Goal: Complete application form

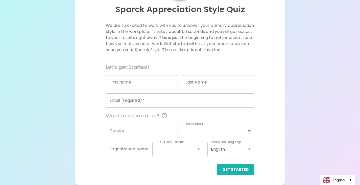
scroll to position [62, 0]
click at [133, 84] on input "First Name" at bounding box center [142, 82] width 72 height 14
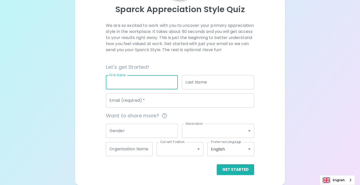
type input "[PERSON_NAME]"
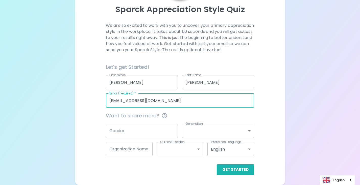
drag, startPoint x: 163, startPoint y: 103, endPoint x: 105, endPoint y: 103, distance: 58.4
click at [105, 103] on div "Email (required)   * [EMAIL_ADDRESS][DOMAIN_NAME] Email (required)   *" at bounding box center [178, 98] width 152 height 18
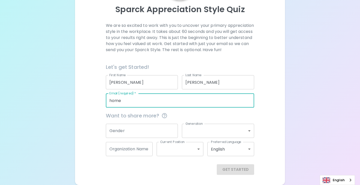
type input "[EMAIL_ADDRESS][DOMAIN_NAME]"
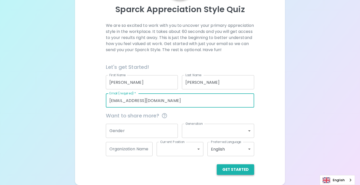
click at [235, 169] on button "Get Started" at bounding box center [235, 169] width 37 height 11
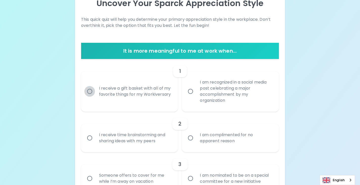
click at [90, 91] on input "I receive a gift basket with all of my favorite things for my Workiversary" at bounding box center [89, 91] width 11 height 11
radio input "true"
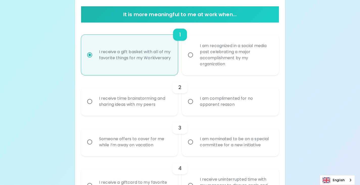
scroll to position [103, 0]
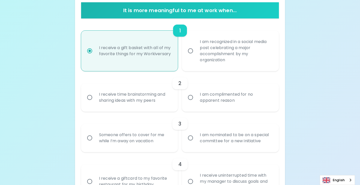
click at [188, 98] on input "I am complimented for no apparent reason" at bounding box center [190, 97] width 11 height 11
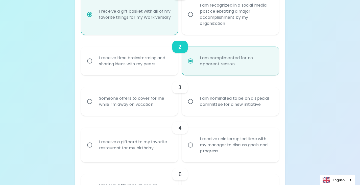
scroll to position [143, 0]
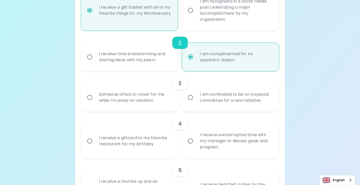
radio input "true"
click at [91, 97] on input "Someone offers to cover for me while I’m away on vacation" at bounding box center [89, 97] width 11 height 11
radio input "false"
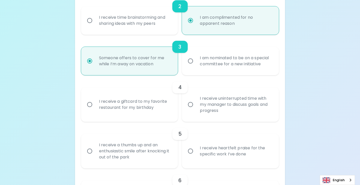
scroll to position [184, 0]
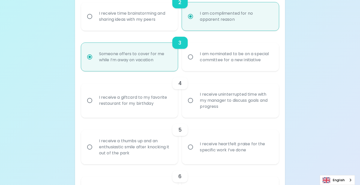
radio input "true"
click at [89, 99] on input "I receive a giftcard to my favorite restaurant for my birthday" at bounding box center [89, 100] width 11 height 11
radio input "false"
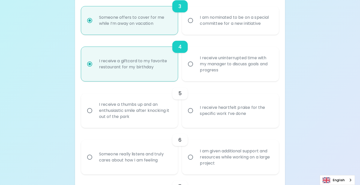
scroll to position [224, 0]
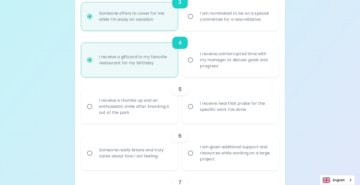
radio input "true"
click at [191, 106] on input "I receive heartfelt praise for the specific work I’ve done" at bounding box center [190, 106] width 11 height 11
radio input "false"
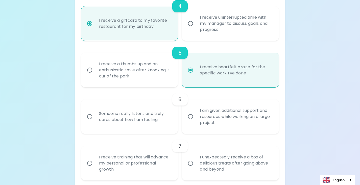
scroll to position [265, 0]
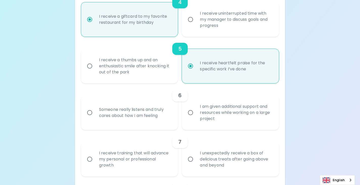
radio input "true"
drag, startPoint x: 89, startPoint y: 112, endPoint x: 91, endPoint y: 114, distance: 3.4
click at [89, 112] on input "Someone really listens and truly cares about how I am feeling" at bounding box center [89, 112] width 11 height 11
radio input "false"
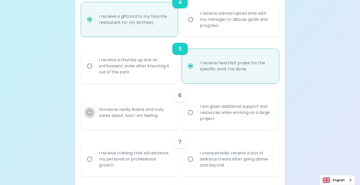
radio input "false"
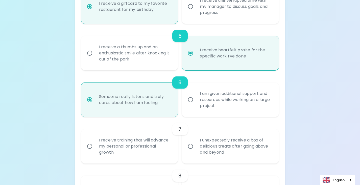
scroll to position [305, 0]
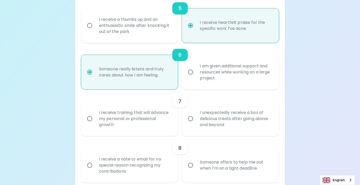
radio input "true"
click at [190, 119] on input "I unexpectedly receive a box of delicious treats after going above and beyond" at bounding box center [190, 118] width 11 height 11
radio input "false"
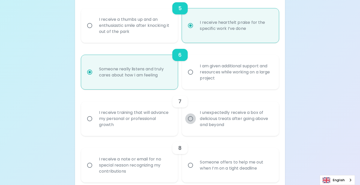
radio input "false"
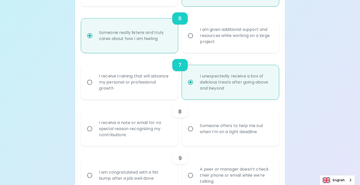
scroll to position [345, 0]
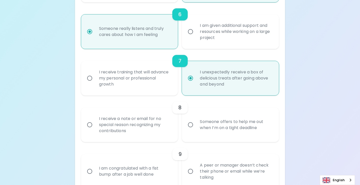
radio input "true"
click at [190, 124] on input "Someone offers to help me out when I’m on a tight deadline" at bounding box center [190, 124] width 11 height 11
radio input "false"
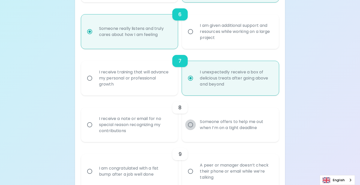
radio input "false"
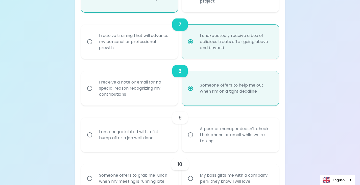
scroll to position [386, 0]
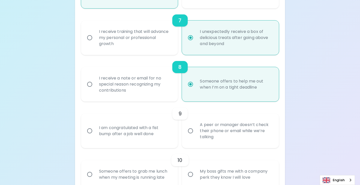
radio input "true"
click at [190, 130] on input "A peer or manager doesn’t check their phone or email while we’re talking" at bounding box center [190, 130] width 11 height 11
radio input "false"
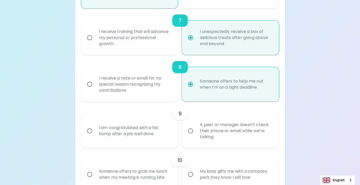
radio input "false"
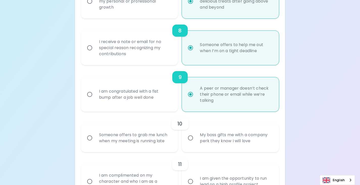
scroll to position [426, 0]
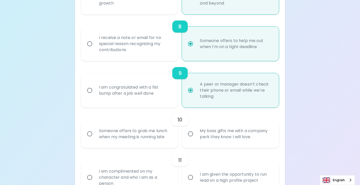
radio input "true"
click at [90, 133] on input "Someone offers to grab me lunch when my meeting is running late" at bounding box center [89, 133] width 11 height 11
radio input "false"
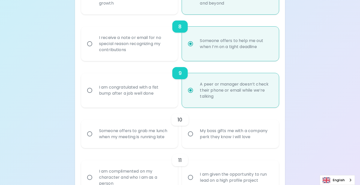
radio input "false"
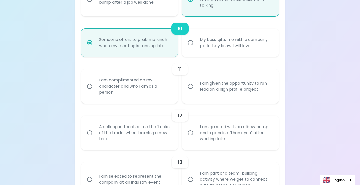
scroll to position [543, 0]
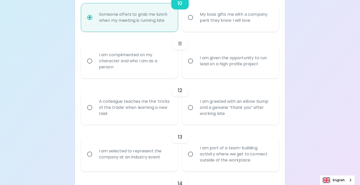
radio input "true"
click at [194, 61] on input "I am given the opportunity to run lead on a high profile project" at bounding box center [190, 61] width 11 height 11
radio input "false"
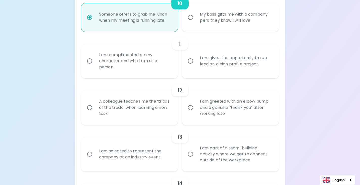
radio input "false"
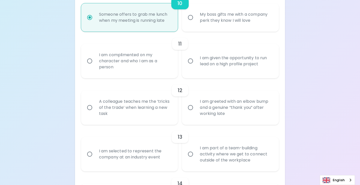
radio input "false"
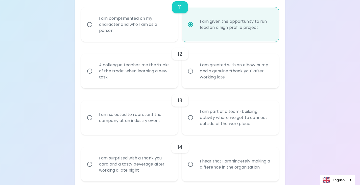
scroll to position [583, 0]
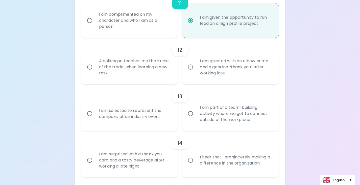
radio input "true"
click at [89, 67] on input "A colleague teaches me the ‘tricks of the trade’ when learning a new task" at bounding box center [89, 67] width 11 height 11
radio input "false"
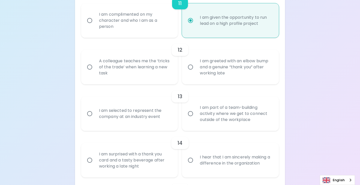
radio input "false"
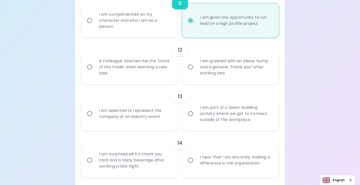
radio input "false"
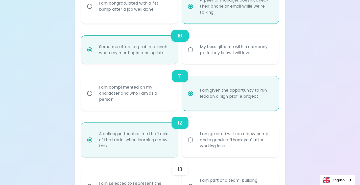
scroll to position [647, 0]
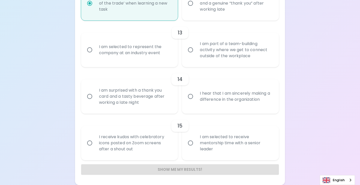
radio input "true"
click at [190, 143] on input "I am selected to receive mentorship time with a senior leader" at bounding box center [190, 143] width 11 height 11
radio input "false"
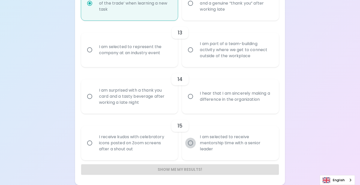
radio input "false"
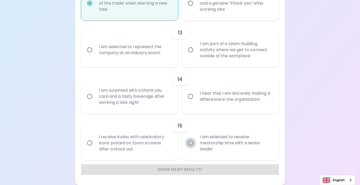
radio input "false"
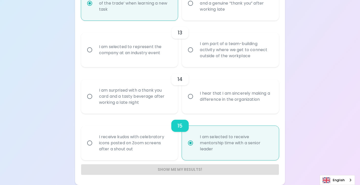
radio input "true"
click at [89, 96] on input "I am surprised with a thank you card and a tasty beverage after working a late …" at bounding box center [89, 96] width 11 height 11
radio input "false"
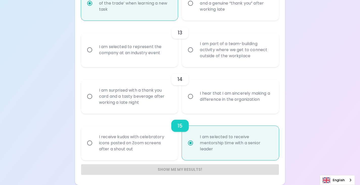
radio input "false"
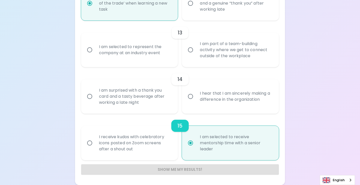
radio input "false"
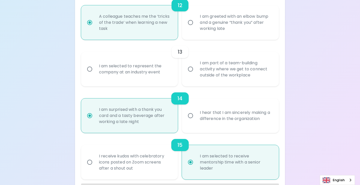
scroll to position [622, 0]
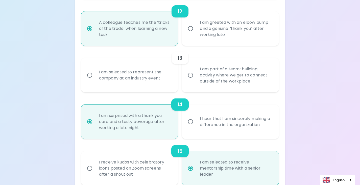
radio input "true"
click at [86, 75] on input "I am selected to represent the company at an industry event" at bounding box center [89, 75] width 11 height 11
radio input "false"
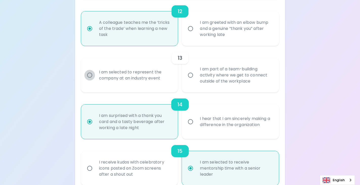
radio input "false"
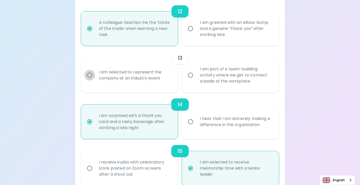
radio input "false"
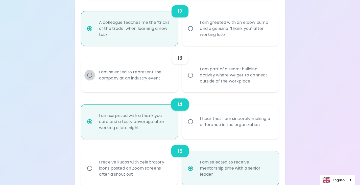
radio input "true"
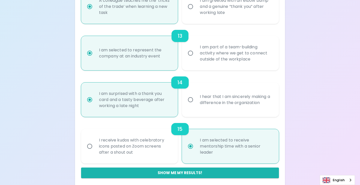
scroll to position [647, 0]
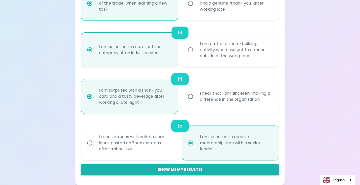
radio input "true"
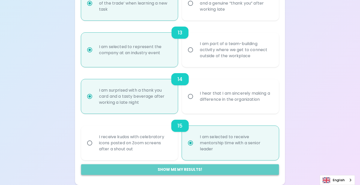
click at [185, 170] on button "Show me my results!" at bounding box center [180, 169] width 198 height 11
radio input "false"
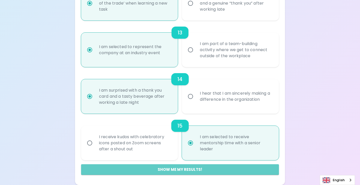
radio input "false"
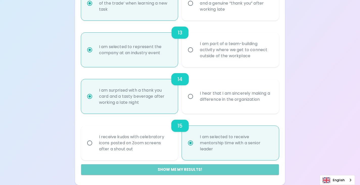
radio input "false"
radio input "true"
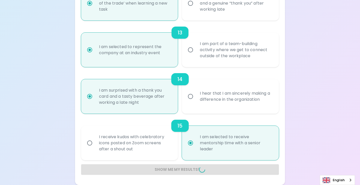
radio input "false"
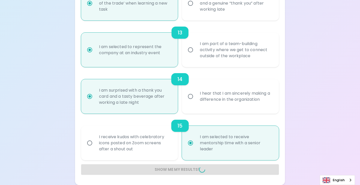
radio input "false"
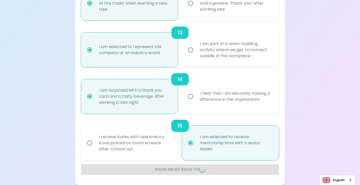
radio input "false"
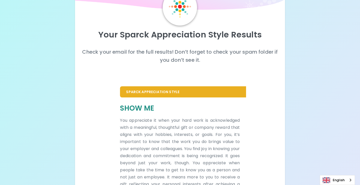
scroll to position [0, 0]
